Goal: Obtain resource: Download file/media

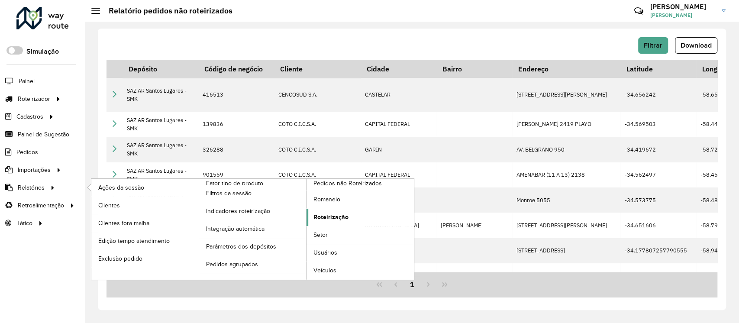
click at [317, 218] on span "Roteirização" at bounding box center [330, 217] width 35 height 9
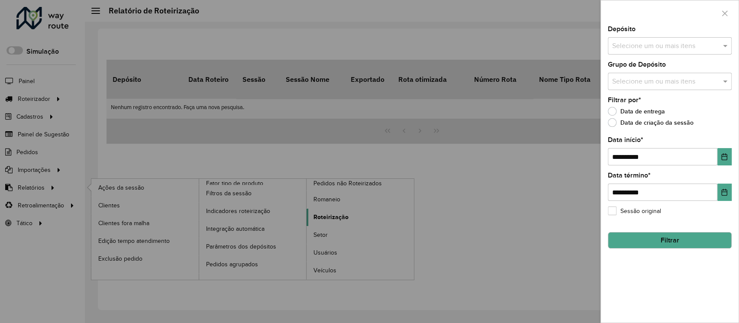
click at [317, 218] on div at bounding box center [369, 161] width 739 height 323
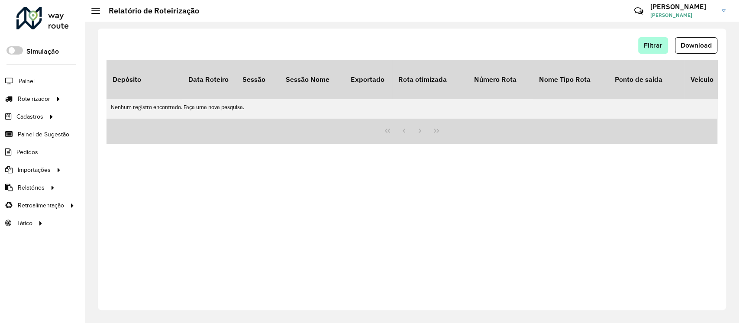
click at [647, 37] on div "Filtrar Download Depósito Data Roteiro Sessão Sessão Nome Exportado Rota otimiz…" at bounding box center [412, 169] width 628 height 281
click at [647, 38] on button "Filtrar" at bounding box center [653, 45] width 30 height 16
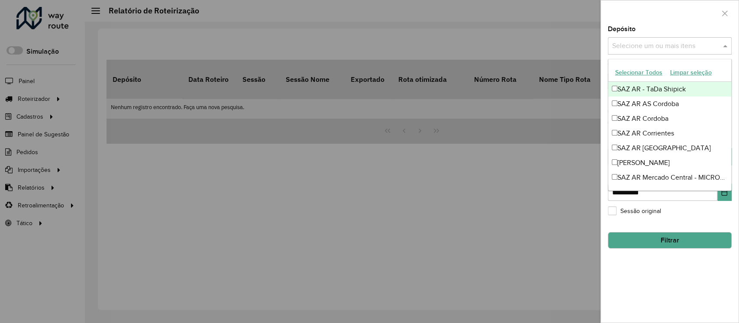
click at [658, 48] on input "text" at bounding box center [665, 46] width 111 height 10
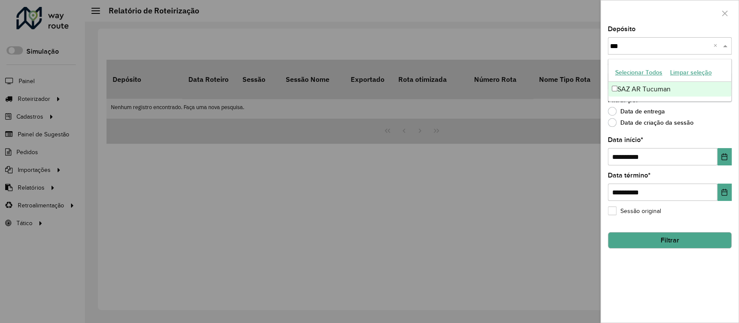
type input "****"
click at [656, 87] on div "SAZ AR Tucuman" at bounding box center [669, 89] width 123 height 15
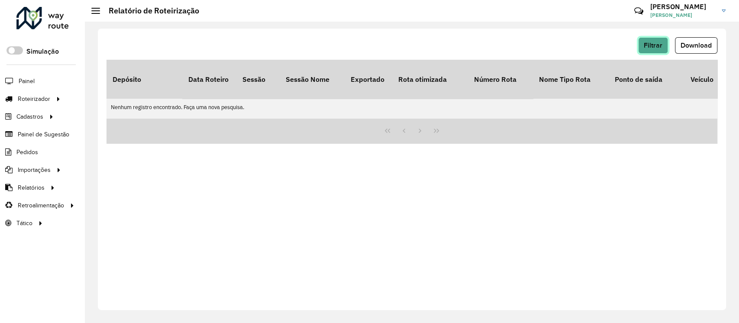
click at [659, 42] on span "Filtrar" at bounding box center [653, 45] width 19 height 7
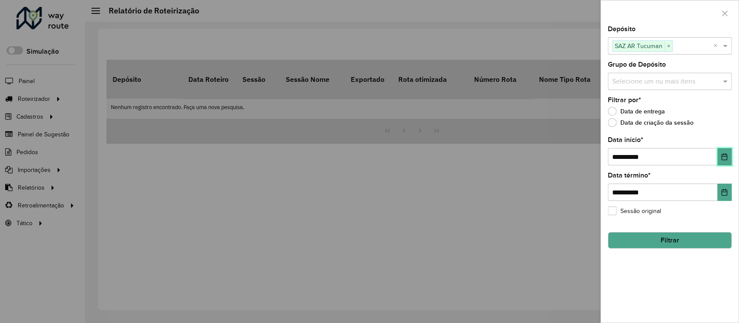
click at [724, 158] on icon "Choose Date" at bounding box center [724, 156] width 7 height 7
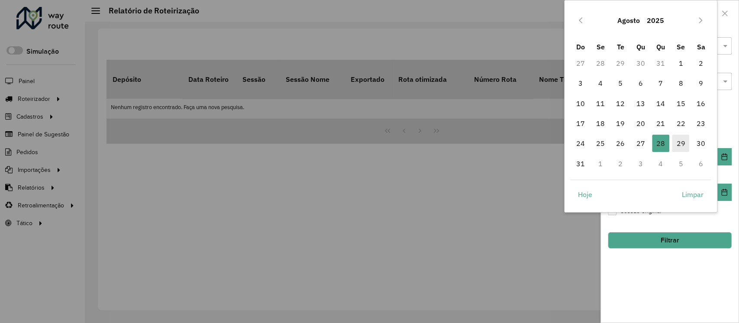
click at [678, 143] on span "29" at bounding box center [680, 143] width 17 height 17
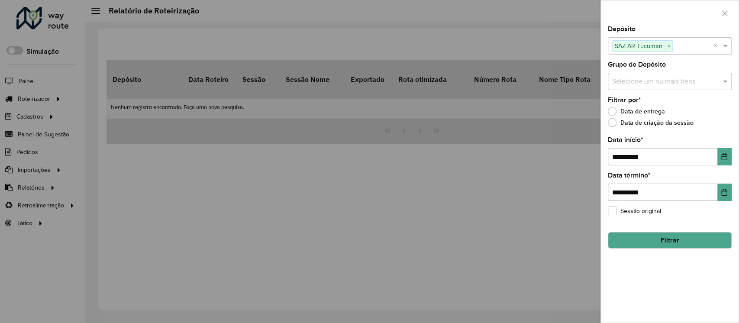
click at [673, 242] on button "Filtrar" at bounding box center [670, 240] width 124 height 16
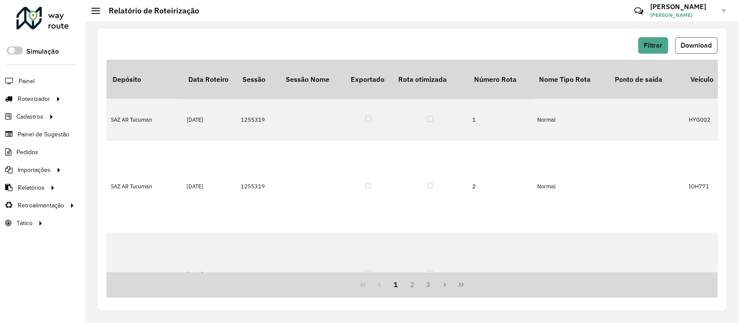
click at [684, 40] on button "Download" at bounding box center [696, 45] width 42 height 16
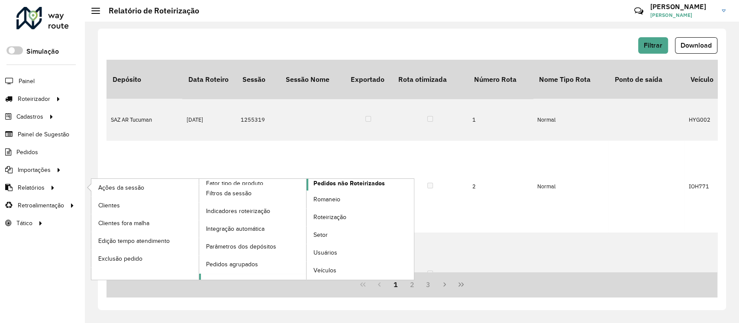
click at [346, 186] on span "Pedidos não Roteirizados" at bounding box center [348, 183] width 71 height 9
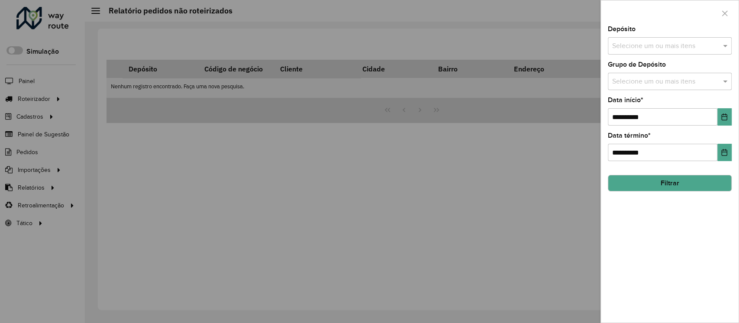
click at [645, 43] on input "text" at bounding box center [665, 46] width 111 height 10
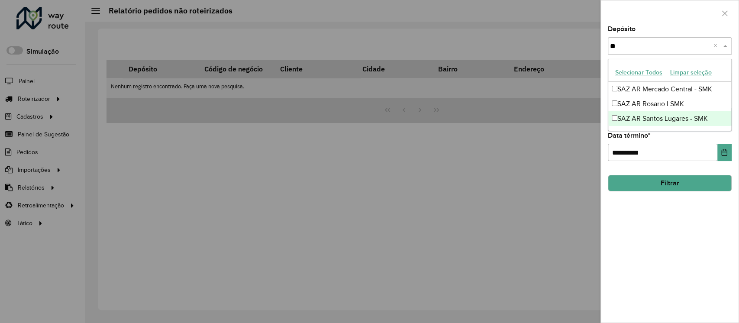
type input "*"
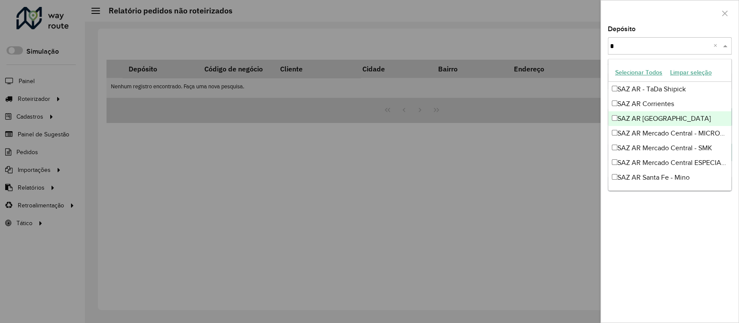
type input "**"
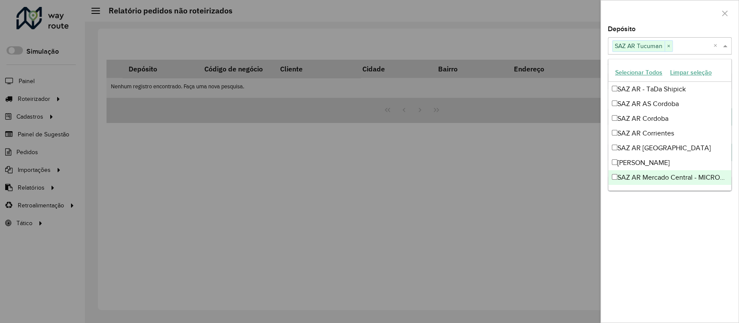
click at [672, 216] on div "**********" at bounding box center [670, 174] width 138 height 297
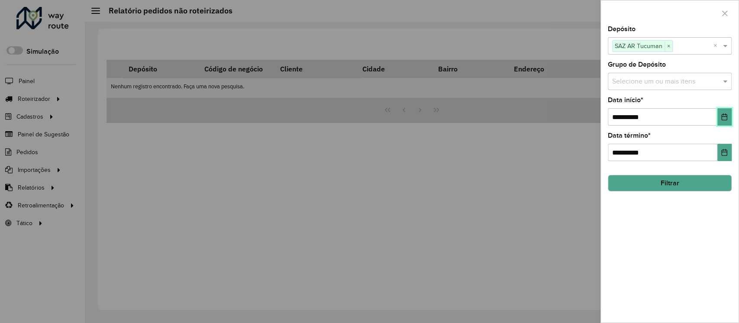
click at [722, 118] on icon "Choose Date" at bounding box center [725, 116] width 6 height 7
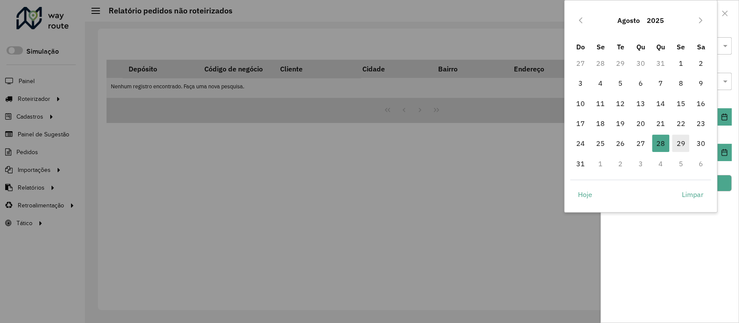
click at [678, 147] on span "29" at bounding box center [680, 143] width 17 height 17
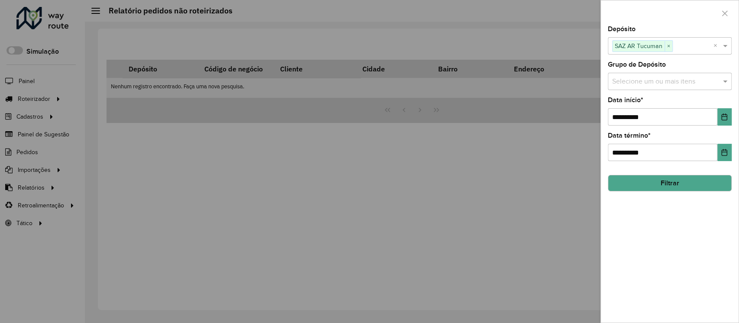
click at [678, 185] on button "Filtrar" at bounding box center [670, 183] width 124 height 16
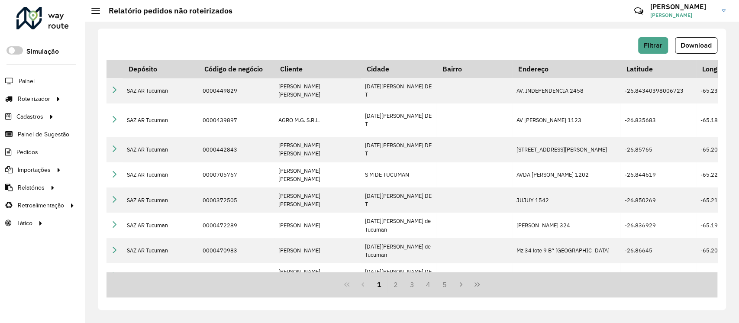
click at [706, 48] on span "Download" at bounding box center [696, 45] width 31 height 7
